Goal: Transaction & Acquisition: Purchase product/service

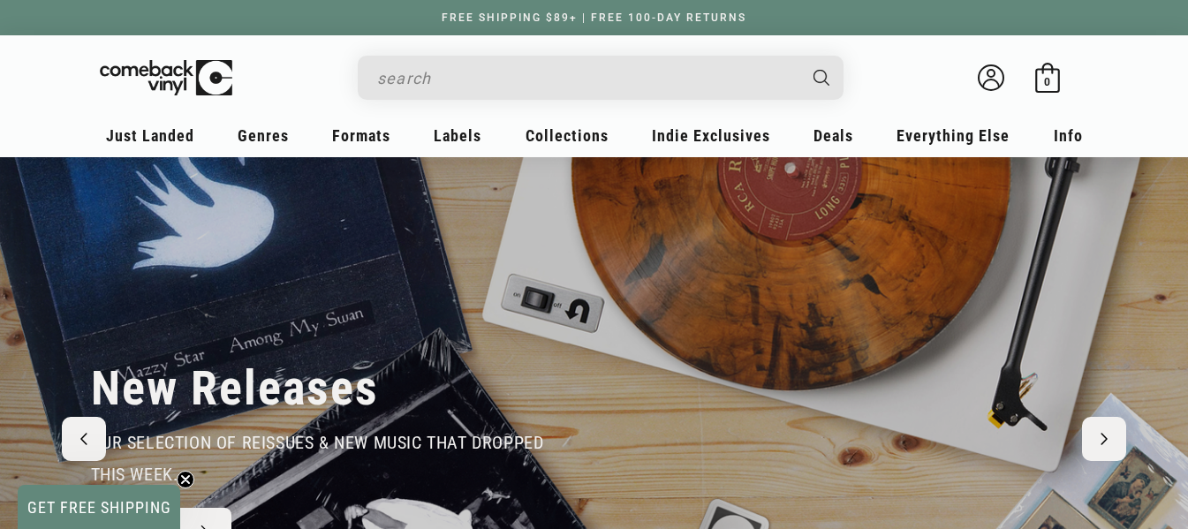
click at [724, 88] on input "When autocomplete results are available use up and down arrows to review and en…" at bounding box center [586, 78] width 419 height 36
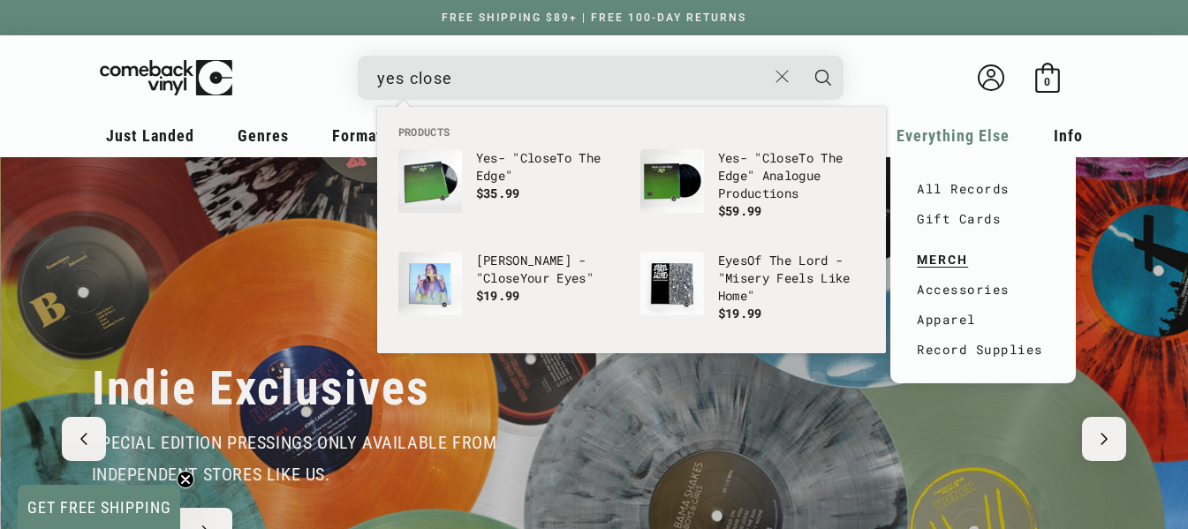
scroll to position [0, 1188]
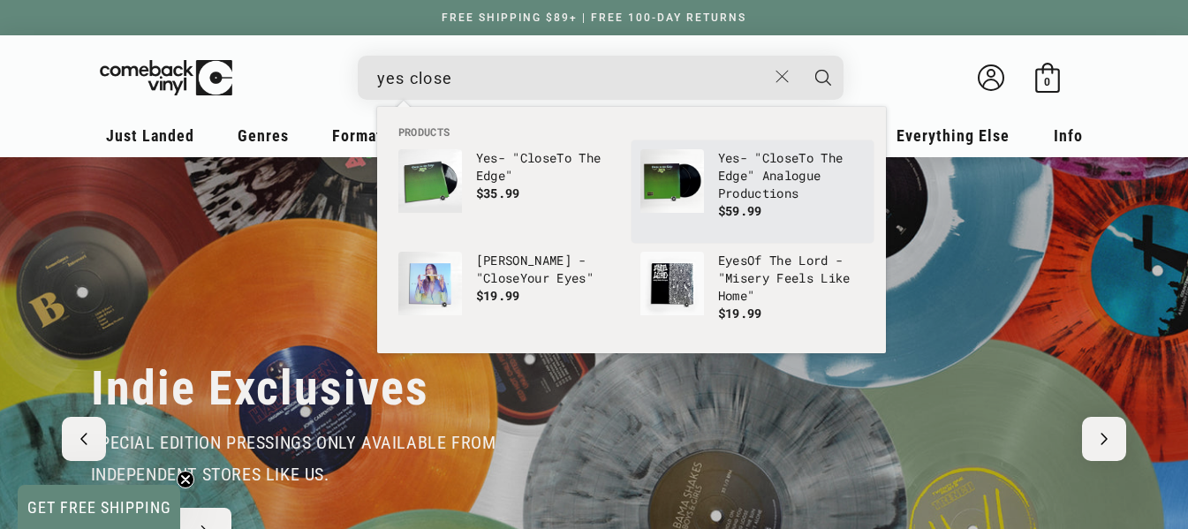
type input "yes close"
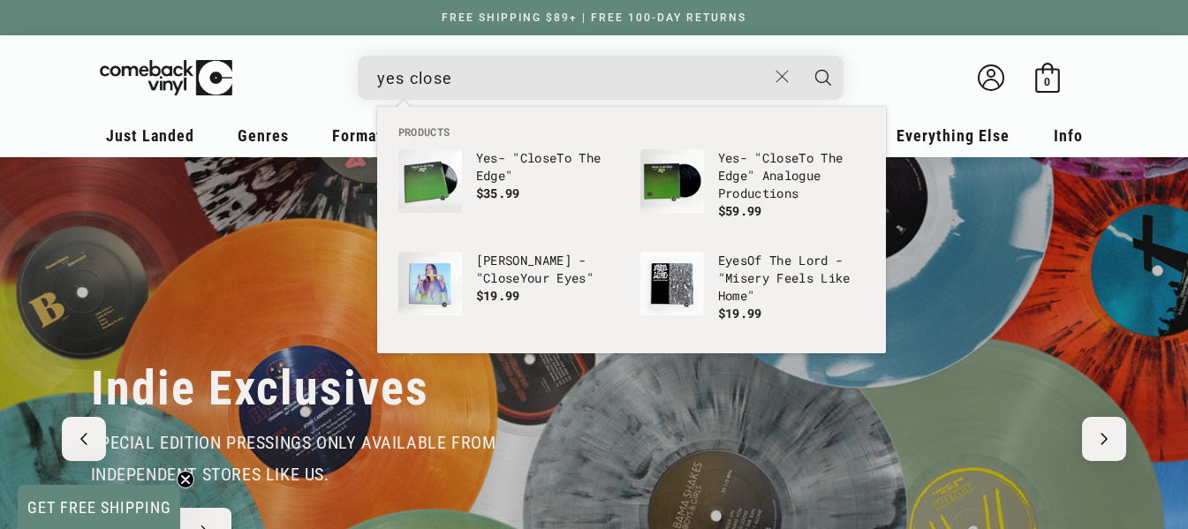
click at [850, 174] on p "Yes - " Close To The Edge" Analogue Productions" at bounding box center [791, 175] width 147 height 53
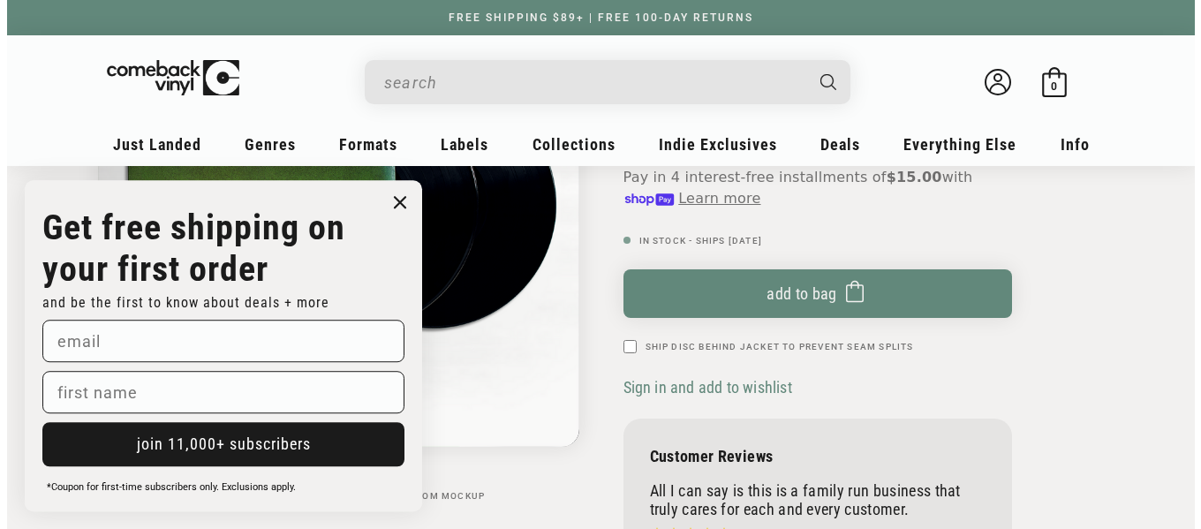
scroll to position [302, 0]
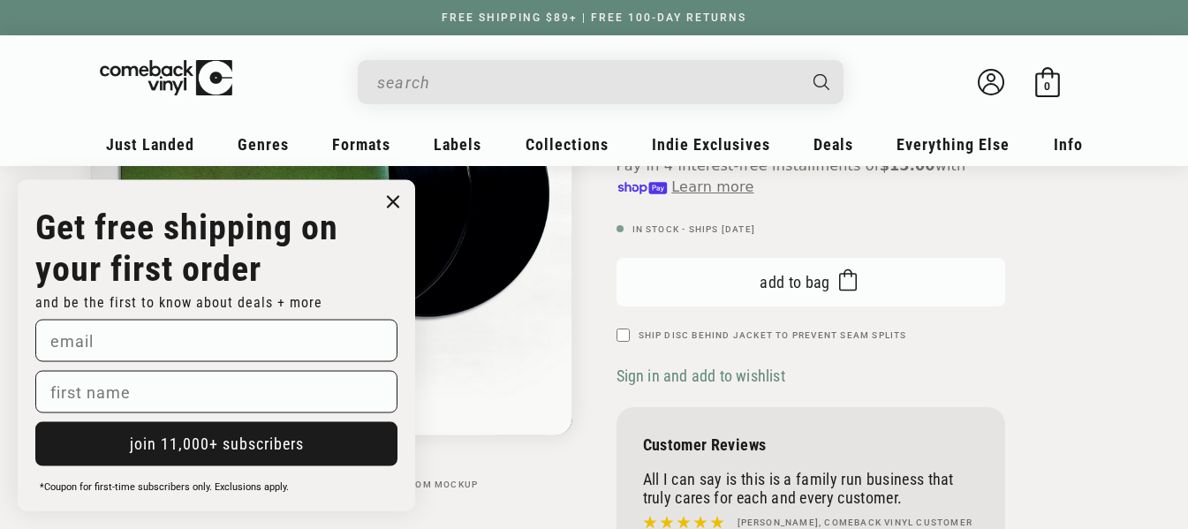
click at [896, 279] on button "Add to bag Added to bag" at bounding box center [810, 282] width 389 height 49
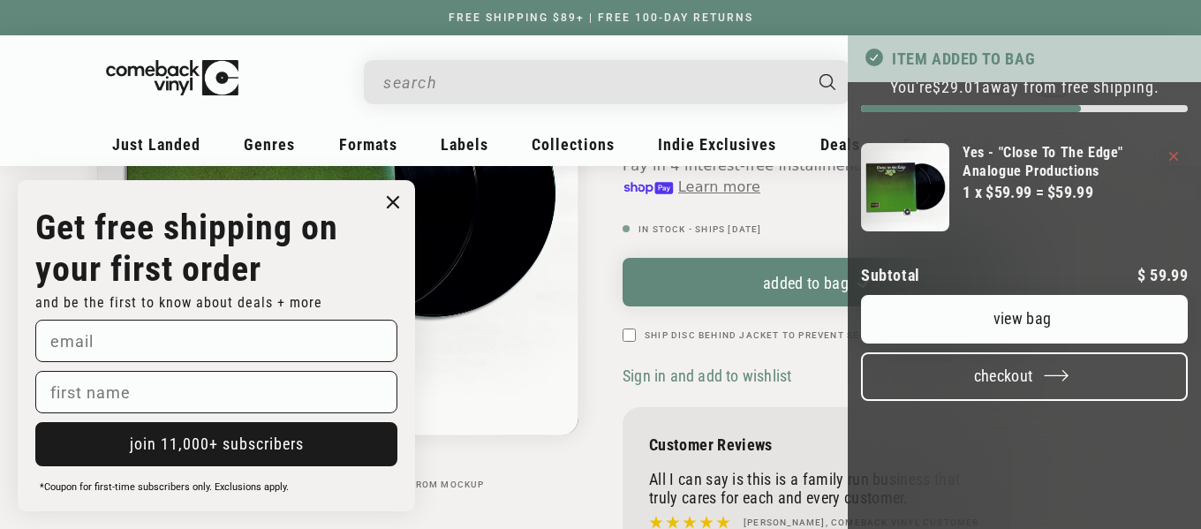
click at [951, 401] on button "Checkout" at bounding box center [1024, 376] width 327 height 49
